Goal: Navigation & Orientation: Find specific page/section

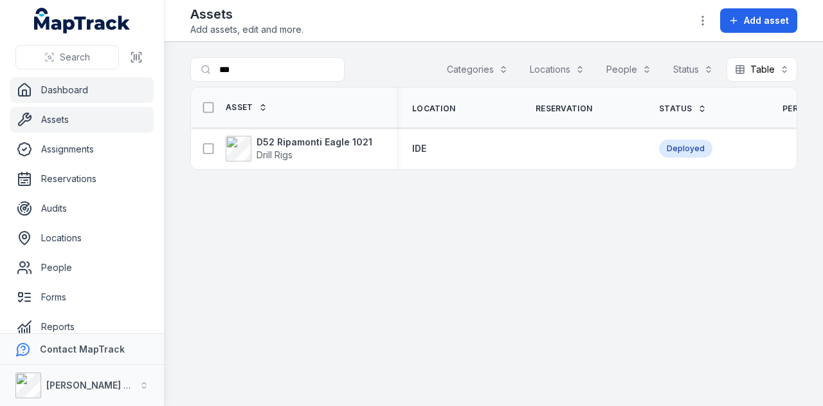
click at [118, 88] on link "Dashboard" at bounding box center [81, 90] width 143 height 26
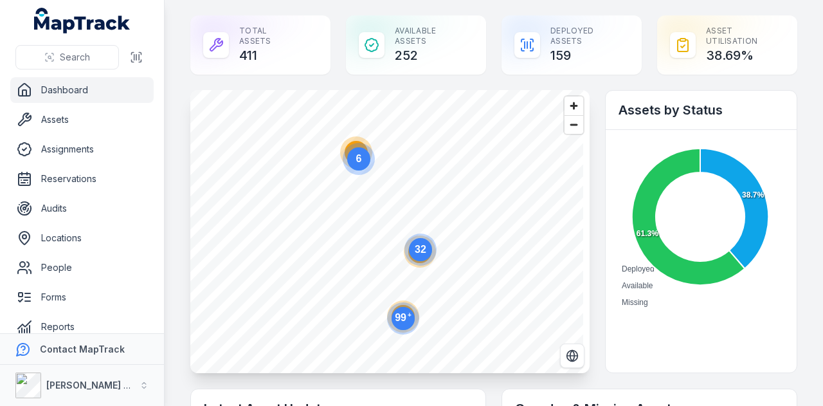
click at [100, 79] on link "Dashboard" at bounding box center [81, 90] width 143 height 26
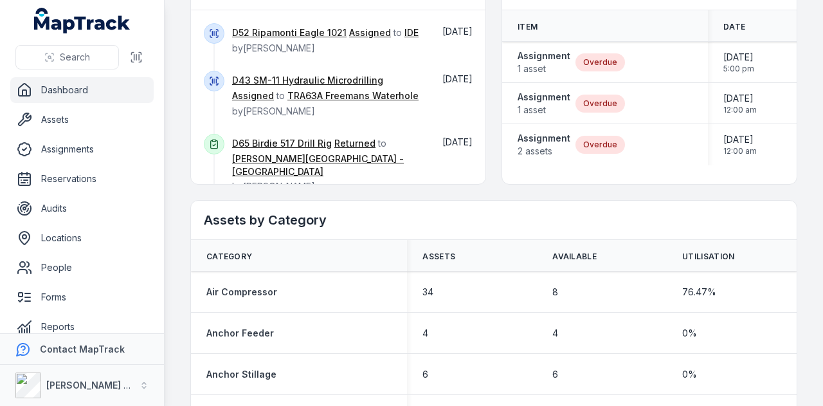
scroll to position [419, 0]
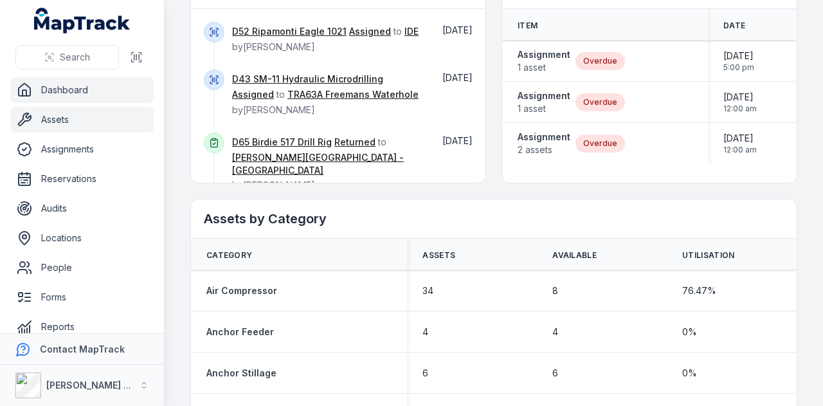
click at [95, 127] on link "Assets" at bounding box center [81, 120] width 143 height 26
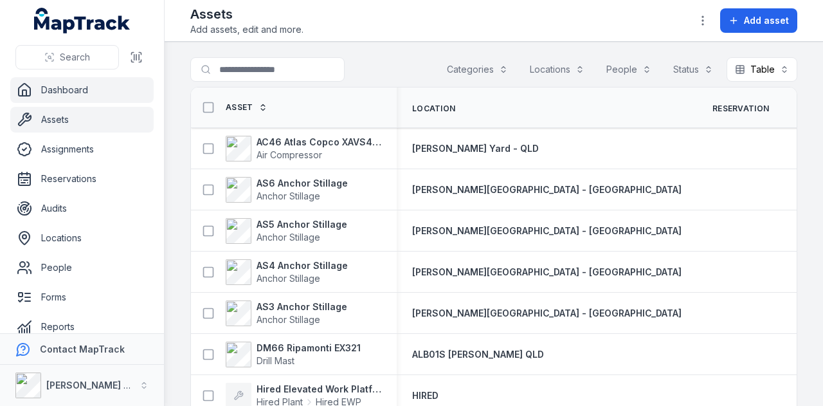
click at [115, 97] on link "Dashboard" at bounding box center [81, 90] width 143 height 26
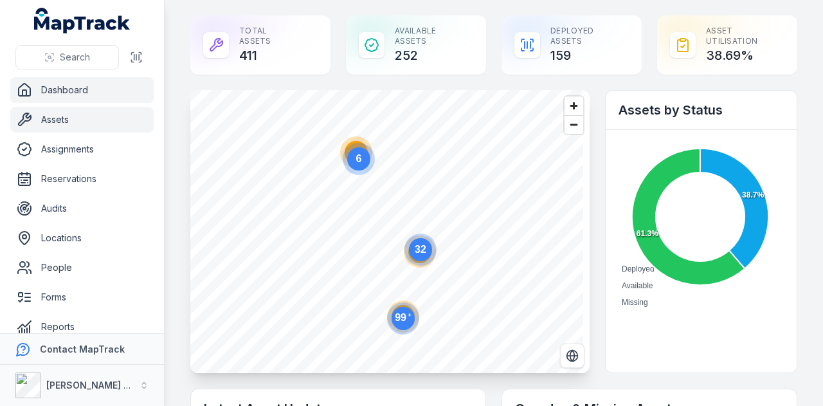
click at [114, 114] on link "Assets" at bounding box center [81, 120] width 143 height 26
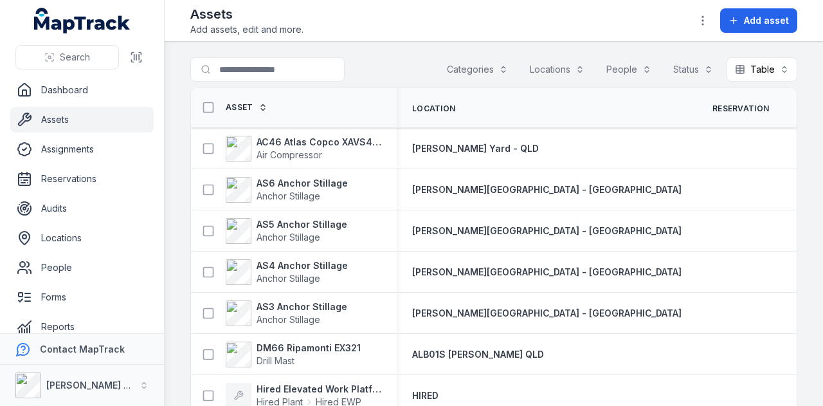
scroll to position [73, 0]
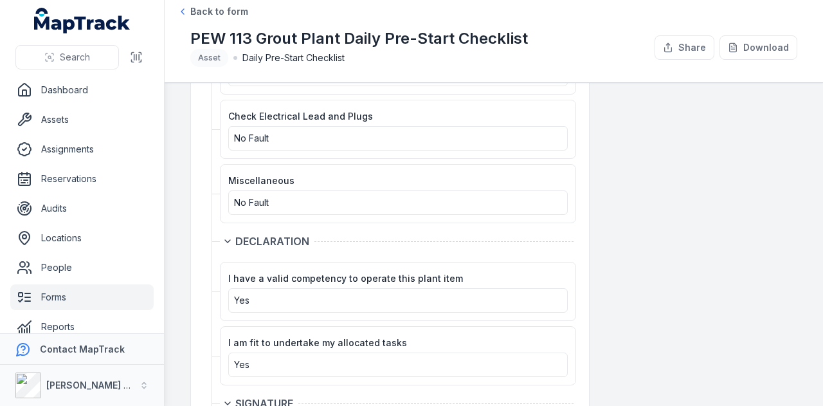
scroll to position [1423, 0]
